Goal: Find specific page/section

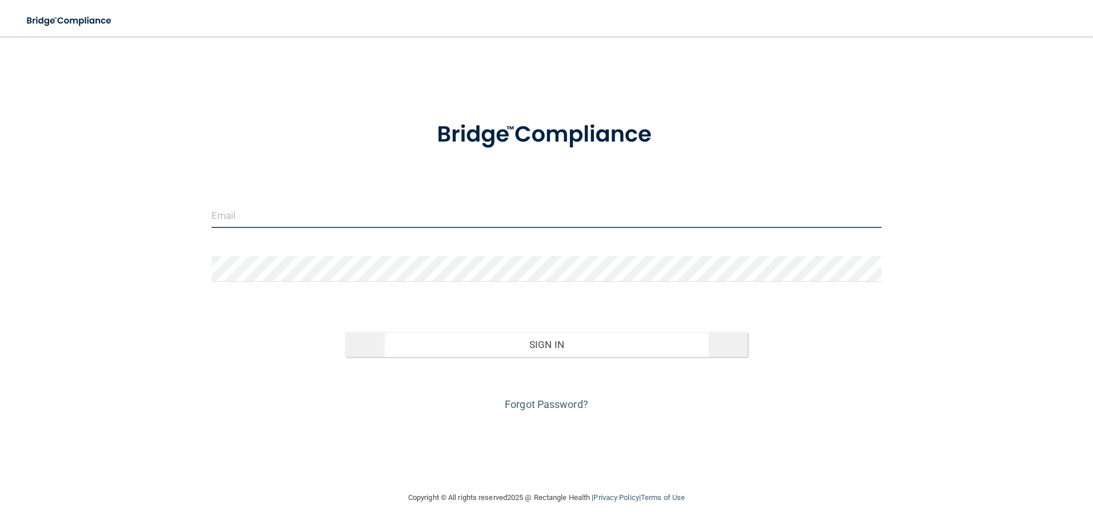
type input "[EMAIL_ADDRESS][DOMAIN_NAME]"
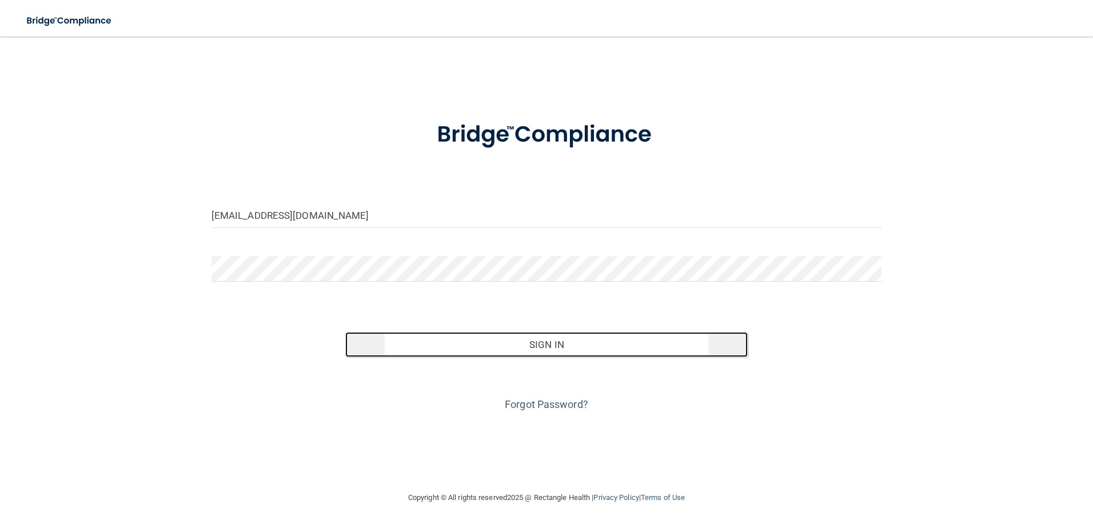
click at [578, 342] on button "Sign In" at bounding box center [546, 344] width 403 height 25
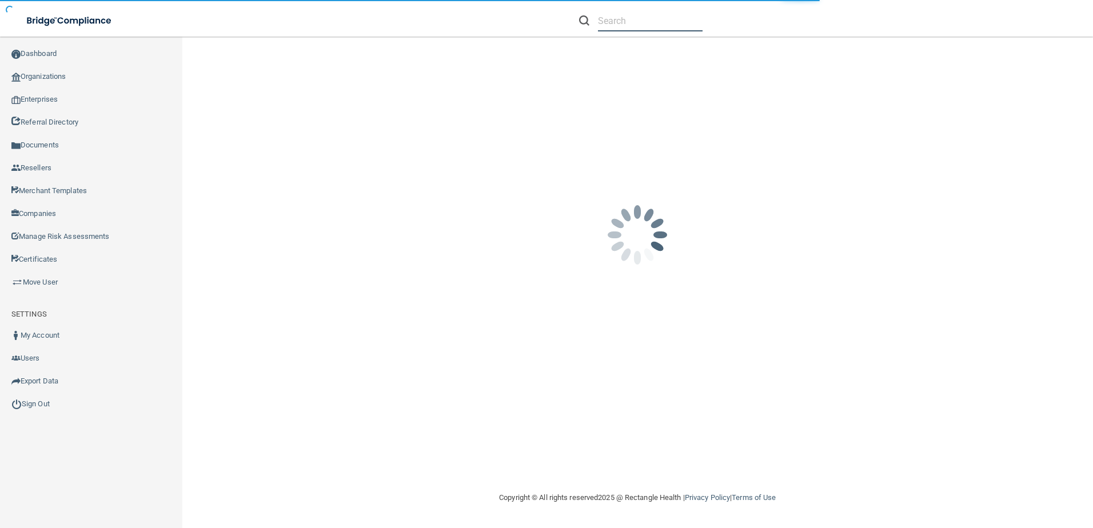
click at [638, 18] on input "text" at bounding box center [650, 20] width 105 height 21
paste input "The Oral & Implant Surgery Center"
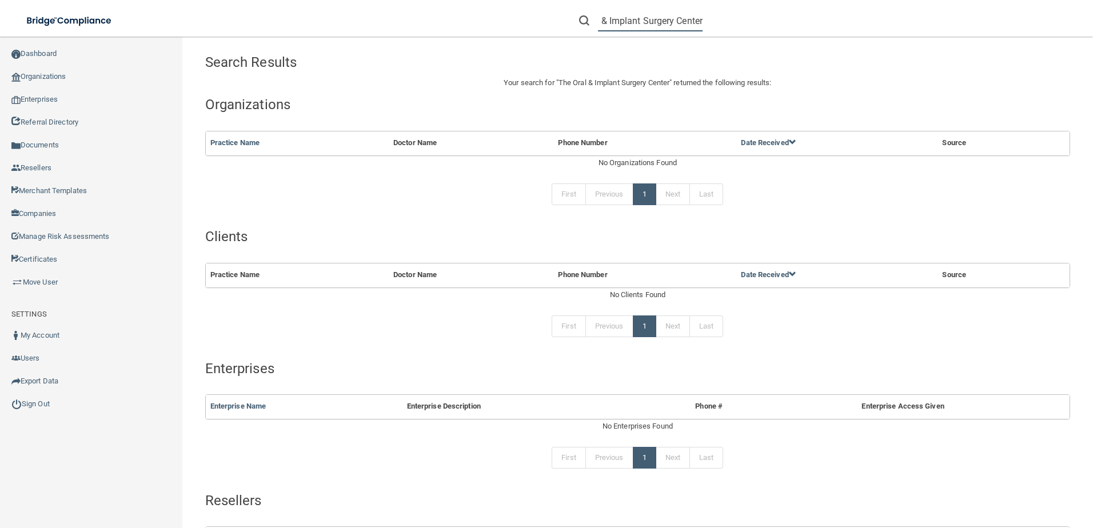
scroll to position [0, 39]
drag, startPoint x: 635, startPoint y: 23, endPoint x: 742, endPoint y: 23, distance: 106.9
click at [742, 23] on div "The Oral & Implant Surgery Center" at bounding box center [774, 20] width 425 height 41
click at [683, 15] on input "The Oral & Implant" at bounding box center [650, 20] width 105 height 21
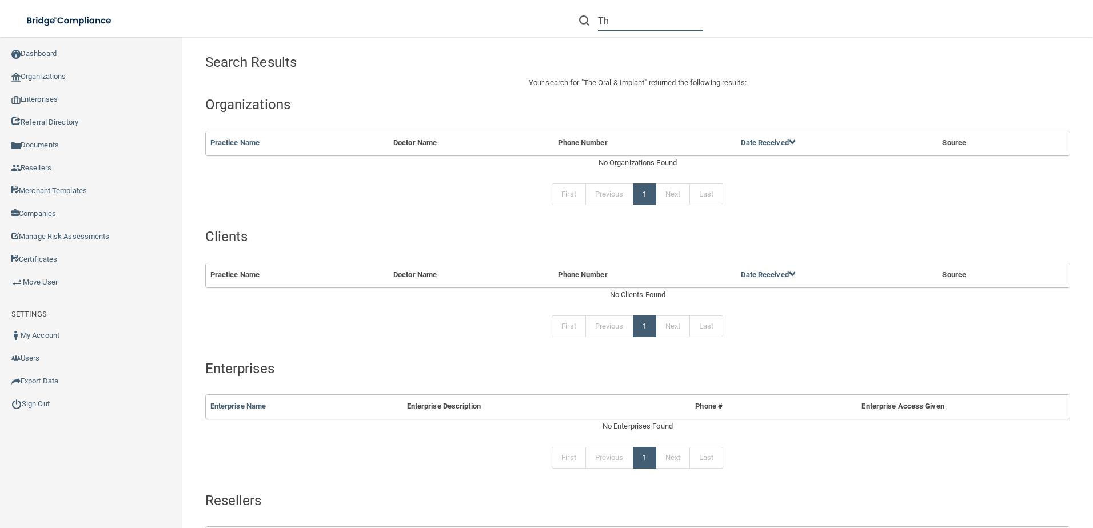
type input "T"
click at [636, 28] on input "text" at bounding box center [650, 20] width 105 height 21
paste input "The Oral & Implant Surgery Center"
type input "The Oral & Implant Surgery Center"
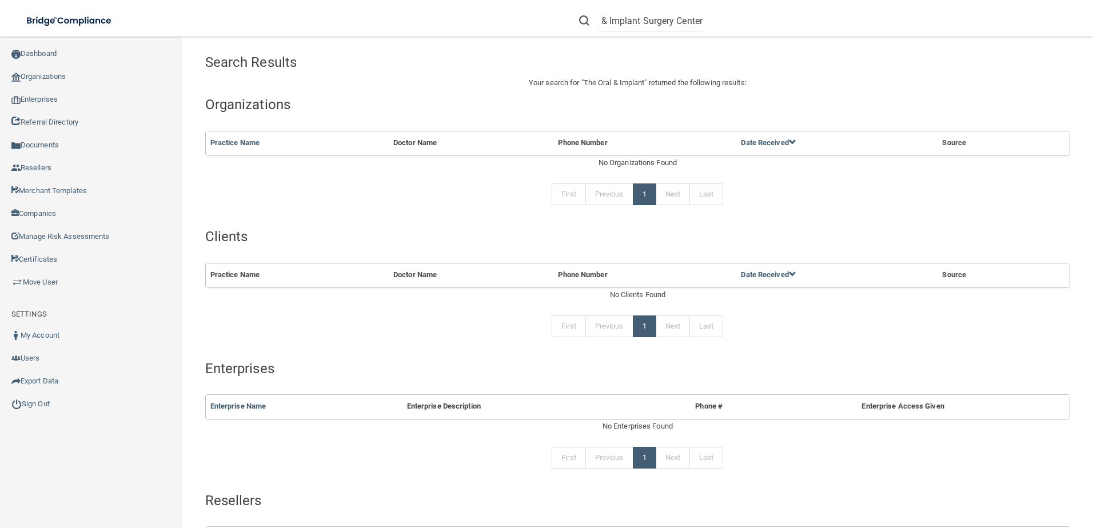
scroll to position [0, 0]
